Goal: Task Accomplishment & Management: Manage account settings

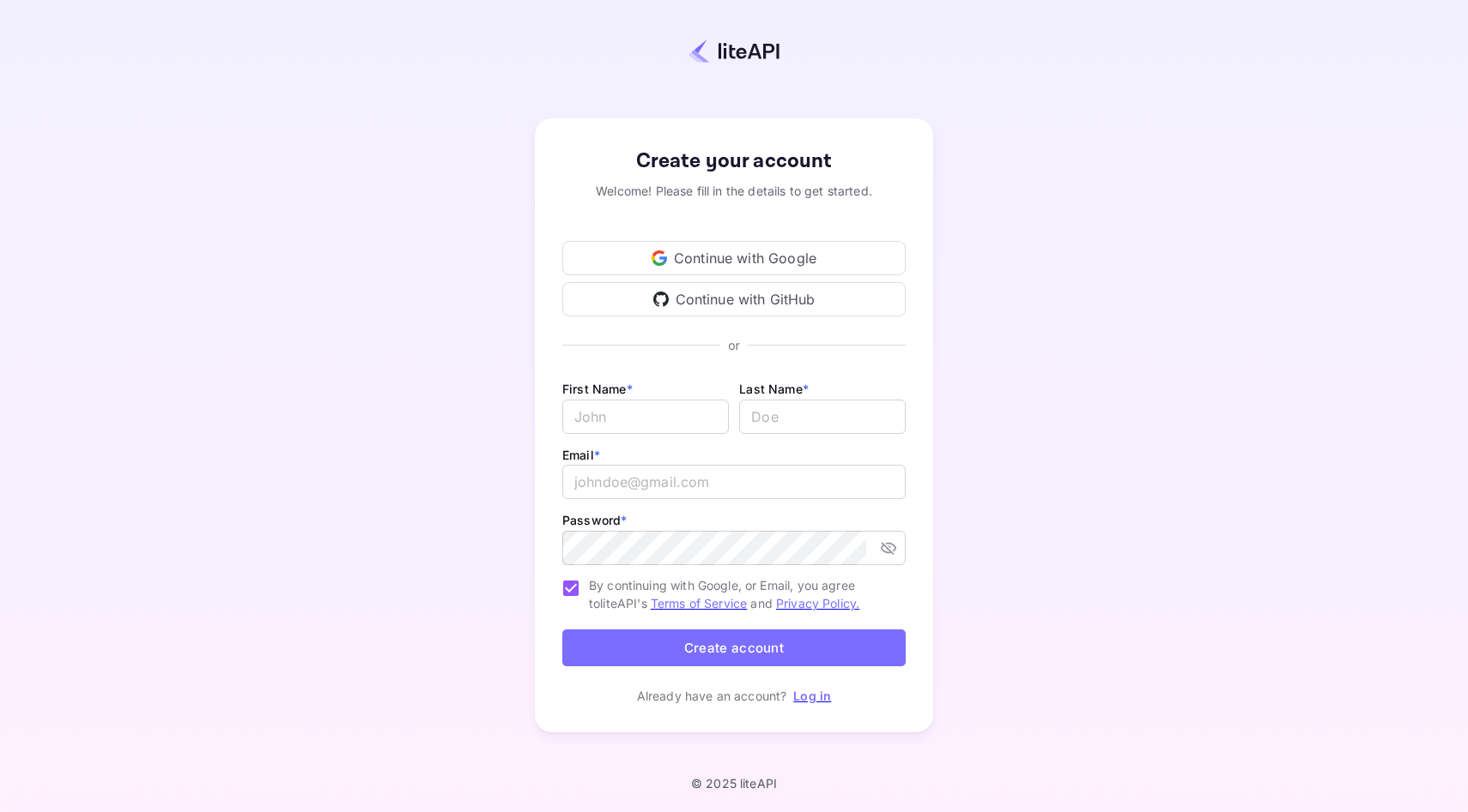
click at [737, 262] on div "Continue with Google" at bounding box center [734, 258] width 343 height 34
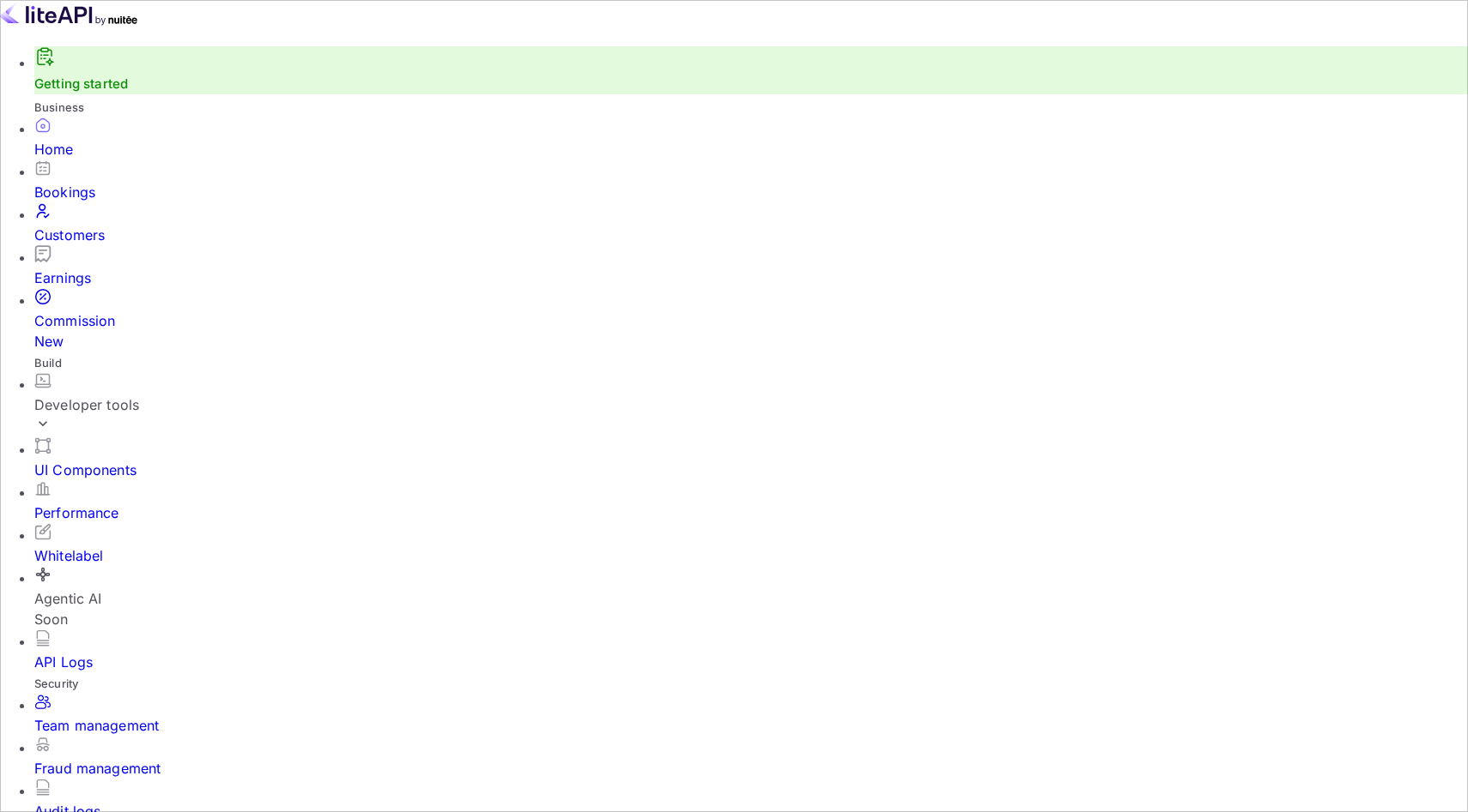
scroll to position [279, 390]
click at [1012, 26] on input "Switch to Production mode" at bounding box center [734, 406] width 1468 height 812
checkbox input "false"
click at [116, 200] on div "Bookings" at bounding box center [751, 192] width 1433 height 20
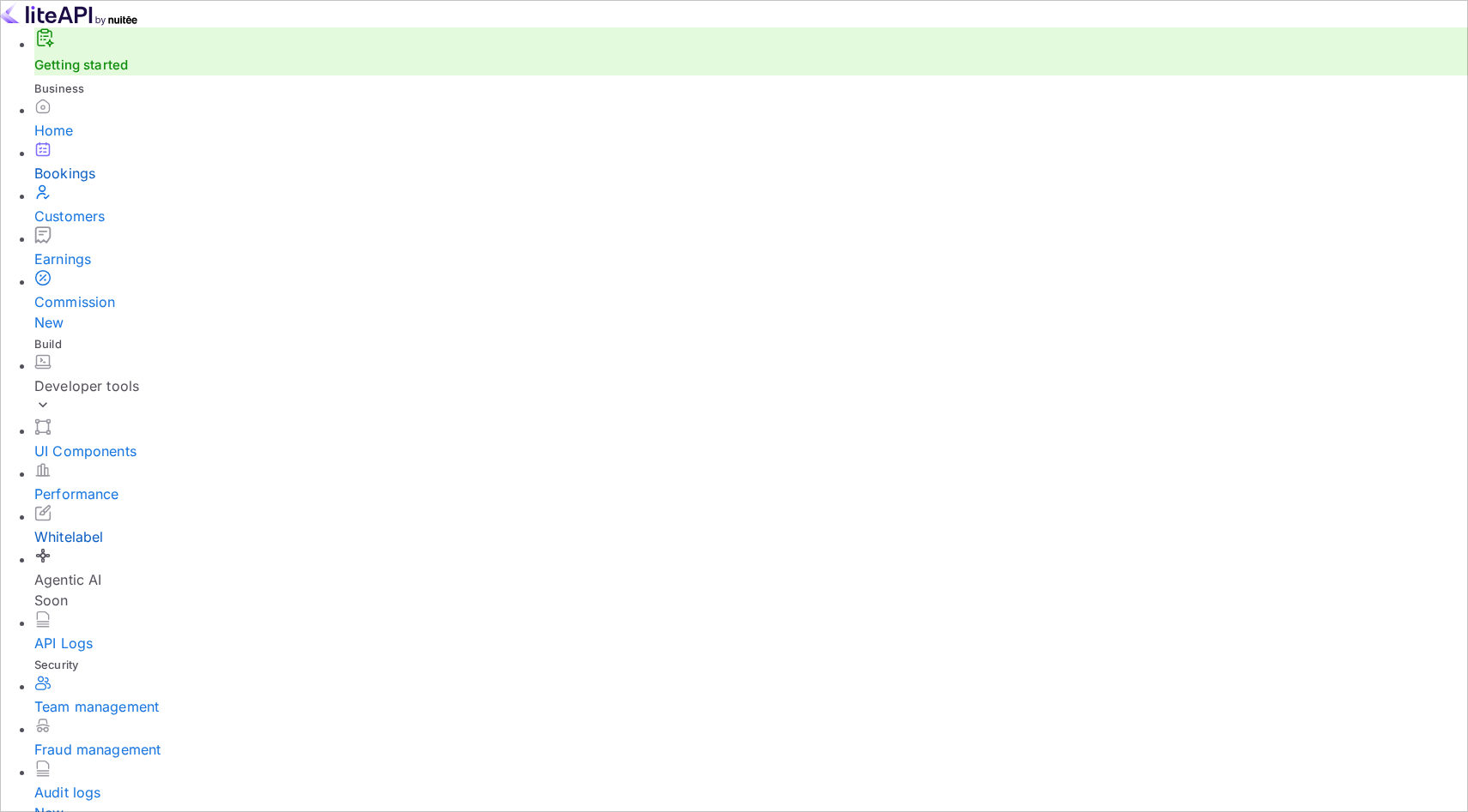
click at [107, 527] on div "Whitelabel" at bounding box center [751, 537] width 1433 height 20
